Goal: Find contact information: Find contact information

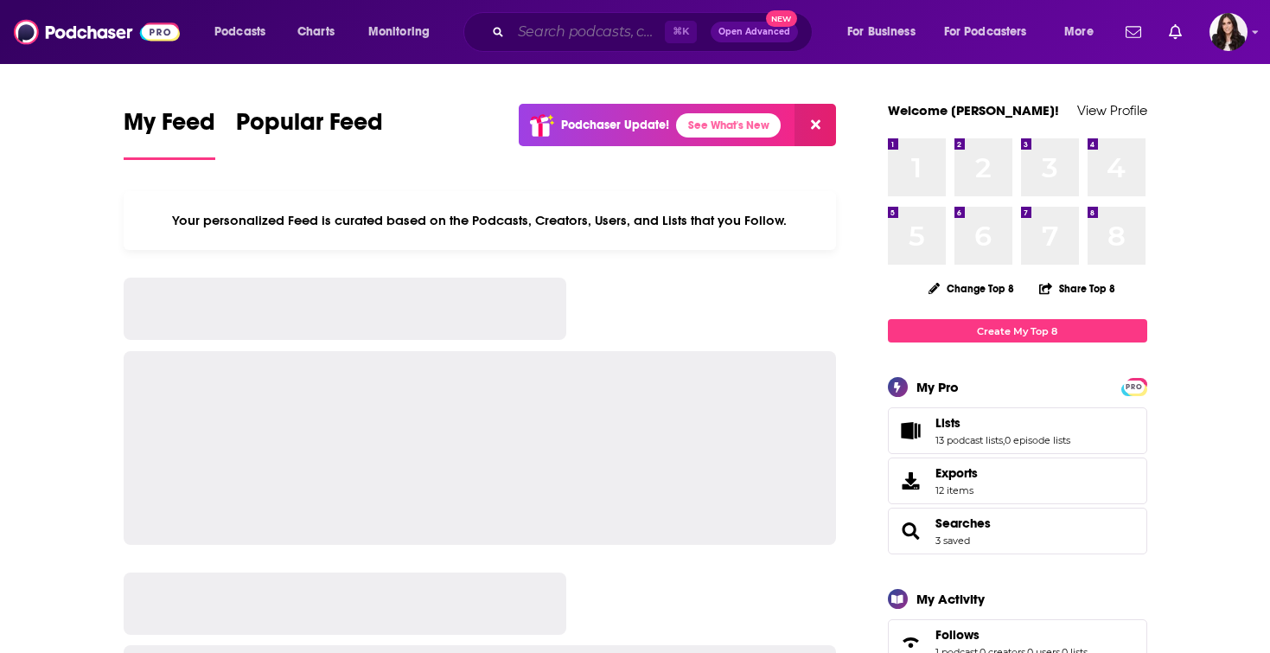
click at [520, 29] on input "Search podcasts, credits, & more..." at bounding box center [588, 32] width 154 height 28
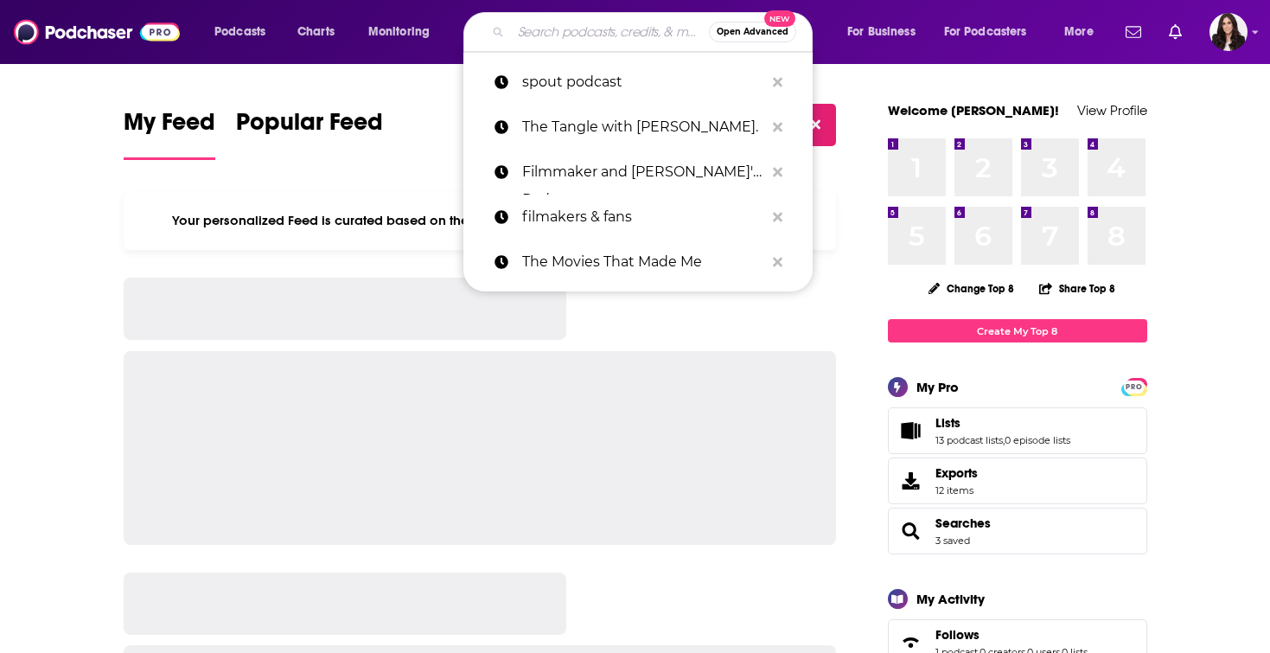
paste input "Dinner’s on Me with [PERSON_NAME]"
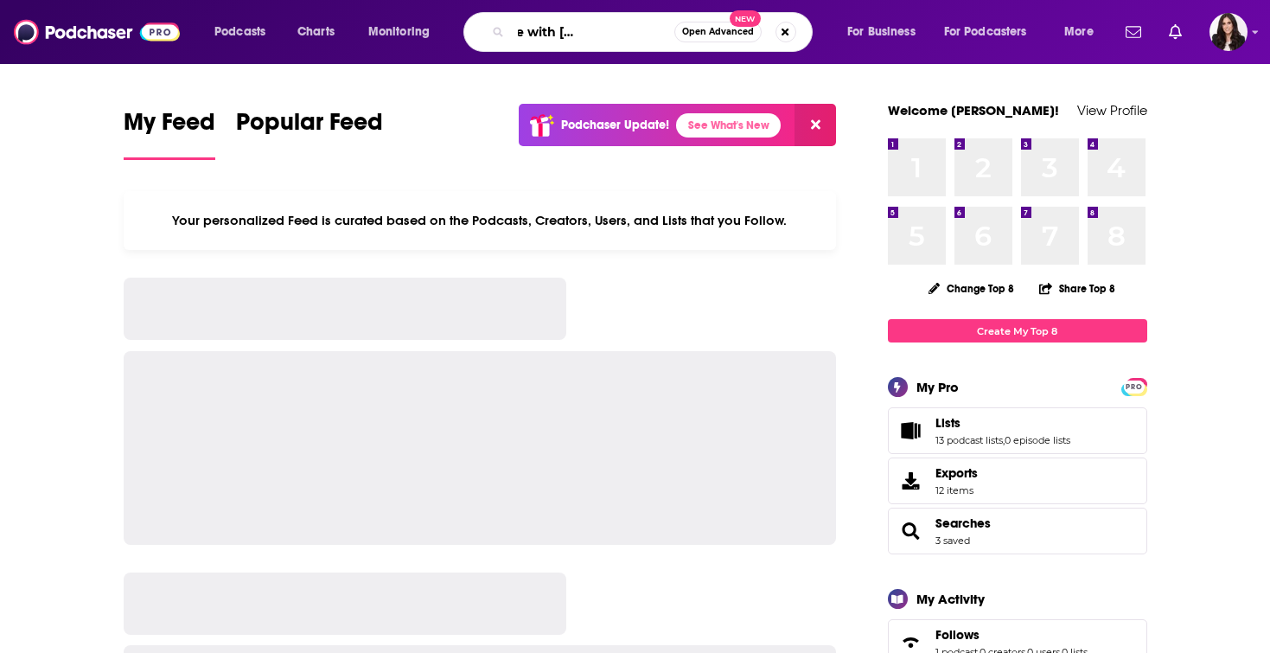
type input "Dinner’s on Me with [PERSON_NAME]"
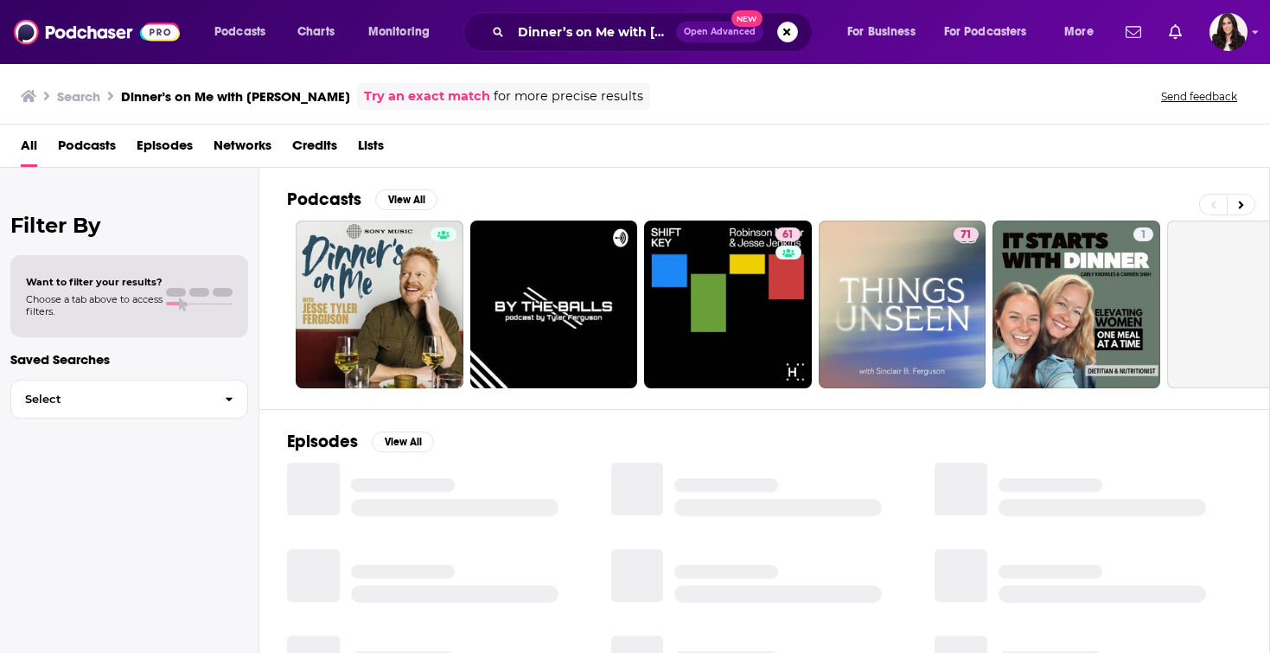
scroll to position [23, 0]
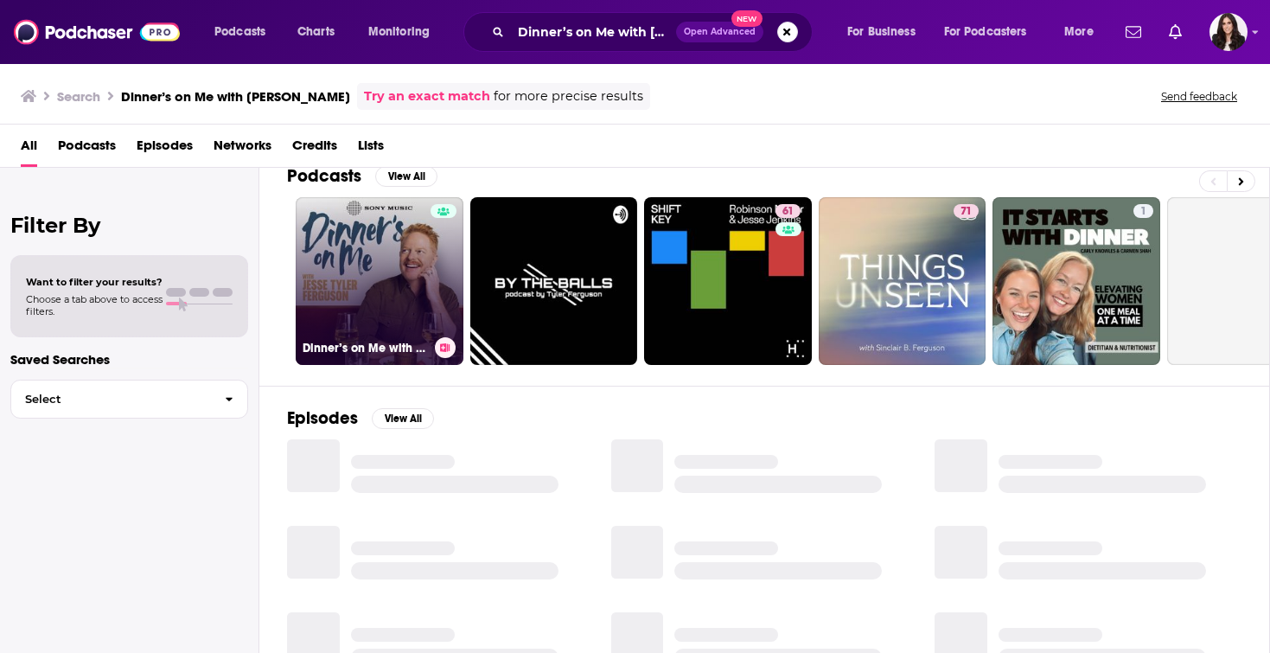
click at [424, 269] on link "Dinner’s on Me with [PERSON_NAME]" at bounding box center [380, 281] width 168 height 168
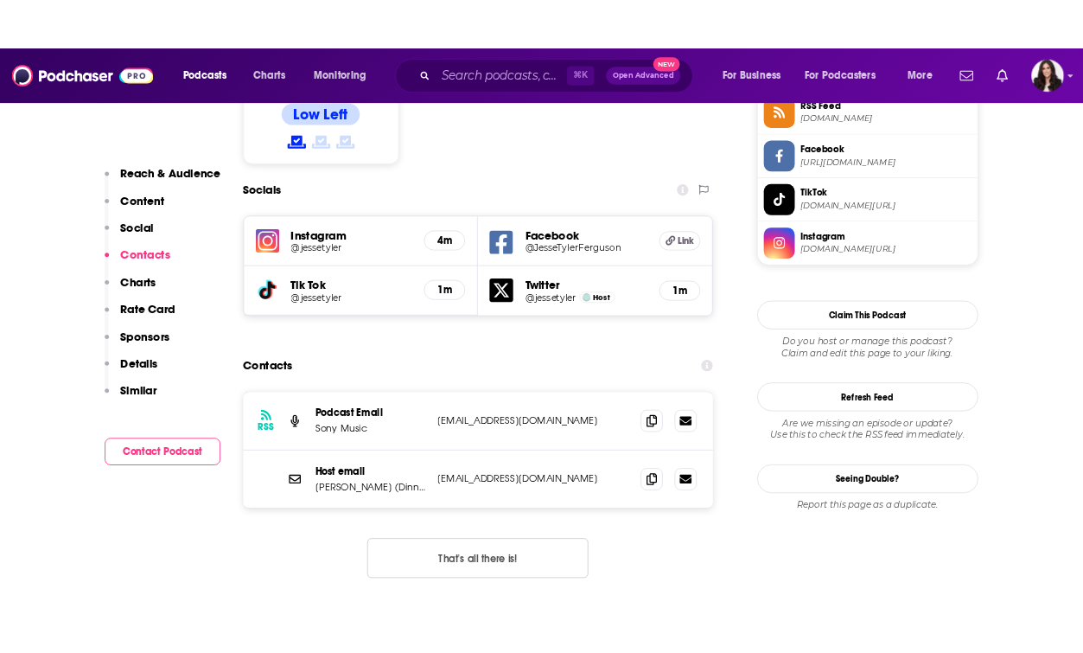
scroll to position [1442, 0]
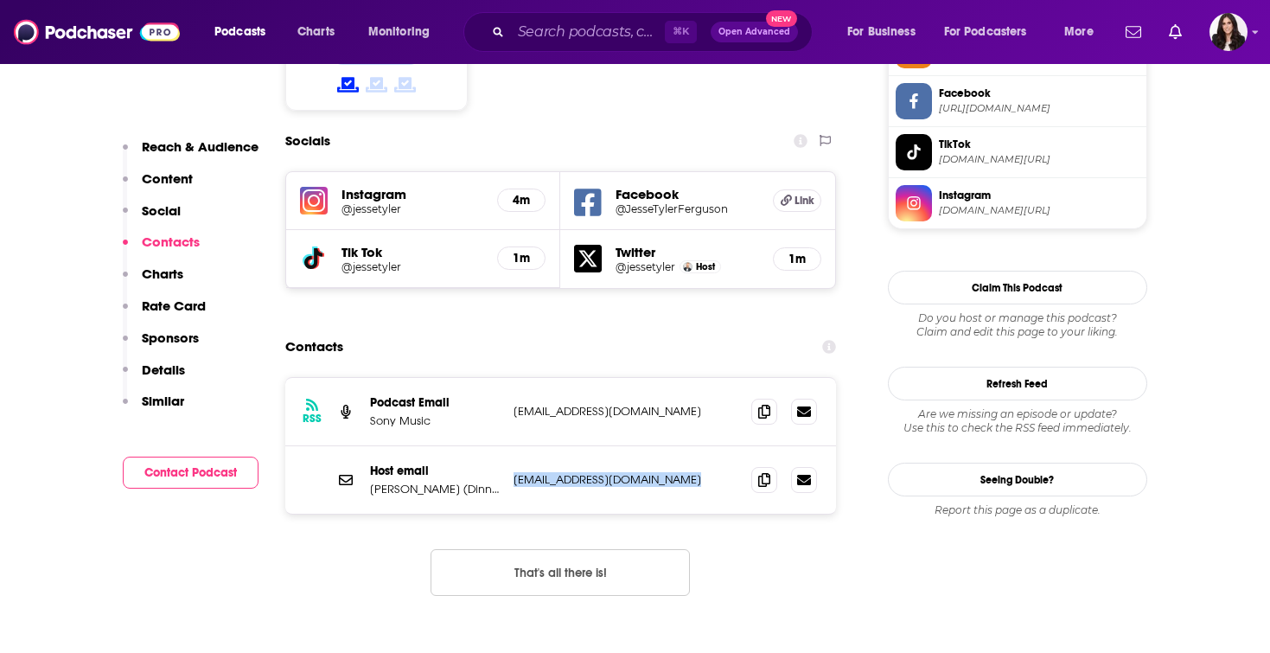
drag, startPoint x: 677, startPoint y: 416, endPoint x: 512, endPoint y: 417, distance: 165.1
click at [512, 446] on div "Host email [PERSON_NAME] (Dinner’s on Me with [PERSON_NAME]) [EMAIL_ADDRESS][DO…" at bounding box center [560, 479] width 551 height 67
copy p "[EMAIL_ADDRESS][DOMAIN_NAME]"
